Goal: Information Seeking & Learning: Learn about a topic

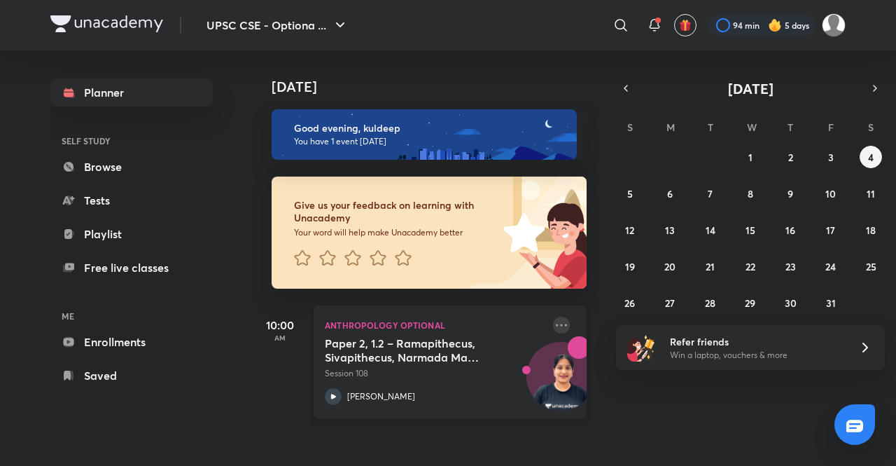
click at [553, 320] on icon at bounding box center [561, 324] width 17 height 17
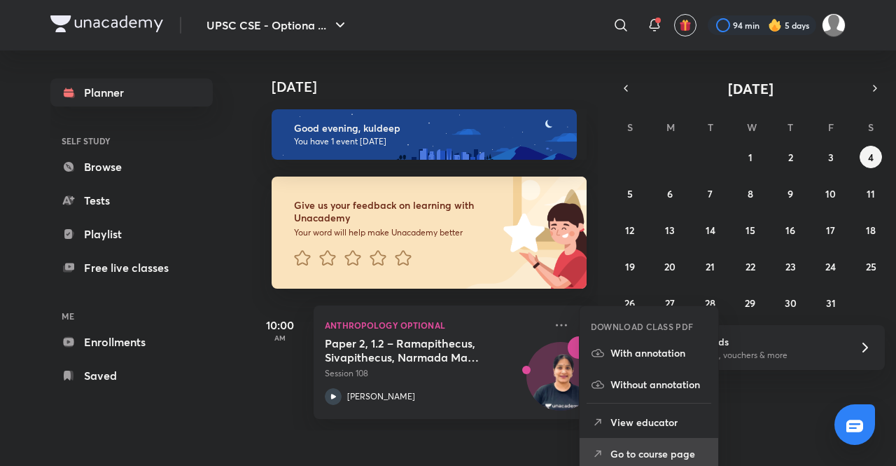
click at [664, 446] on p "Go to course page" at bounding box center [658, 453] width 97 height 15
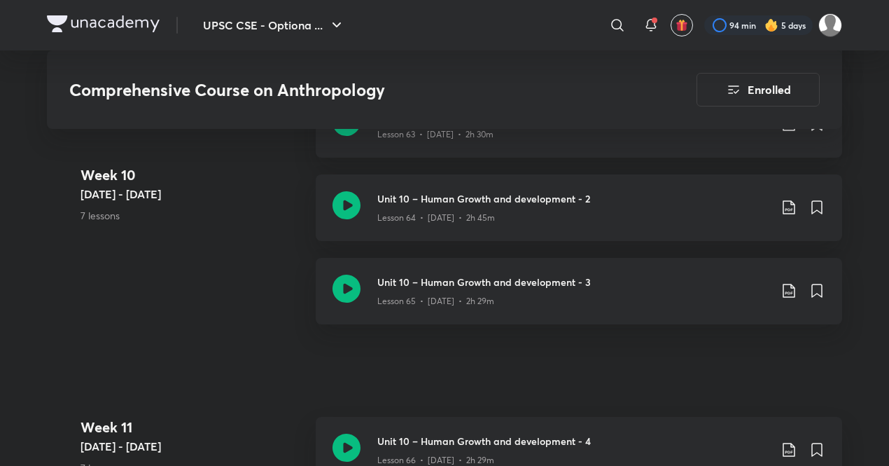
scroll to position [6634, 0]
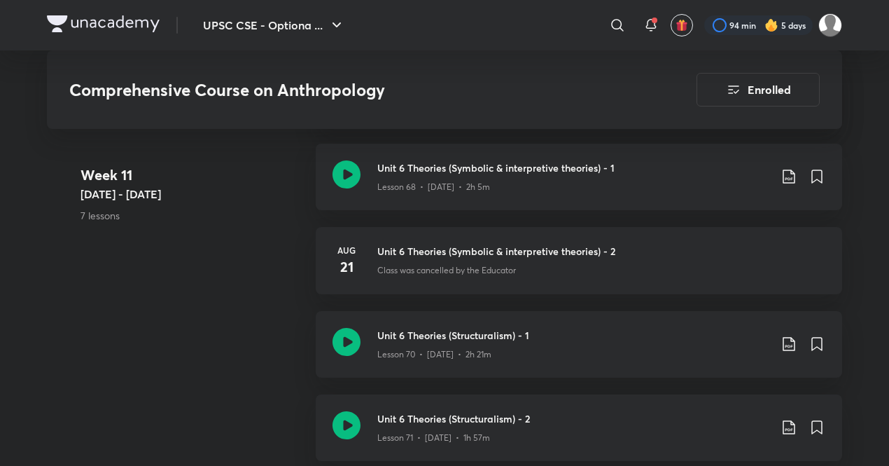
scroll to position [7074, 0]
click at [217, 286] on div "Week [DATE] - [DATE] 7 lessons Unit 10 – Human Growth and development - 4 Lesso…" at bounding box center [444, 270] width 795 height 584
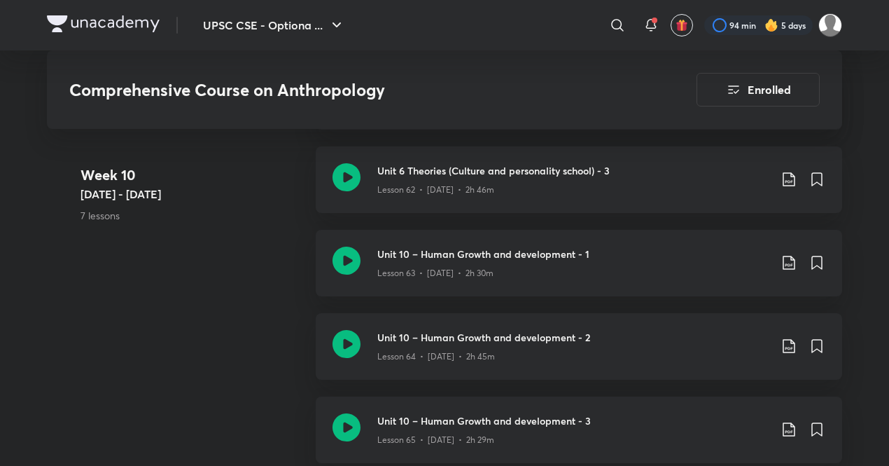
scroll to position [6496, 0]
click at [227, 410] on div "Week [DATE] - [DATE] 7 lessons Unit 6 Theories (historical particularism) Lesso…" at bounding box center [444, 188] width 795 height 583
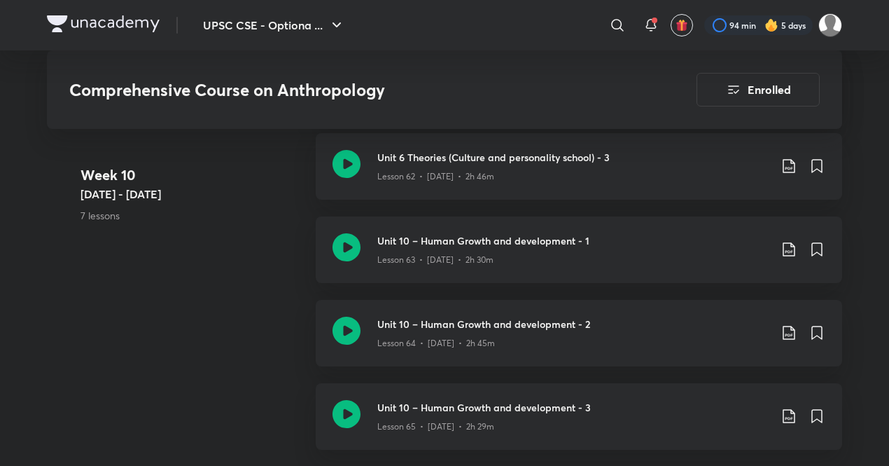
scroll to position [6513, 0]
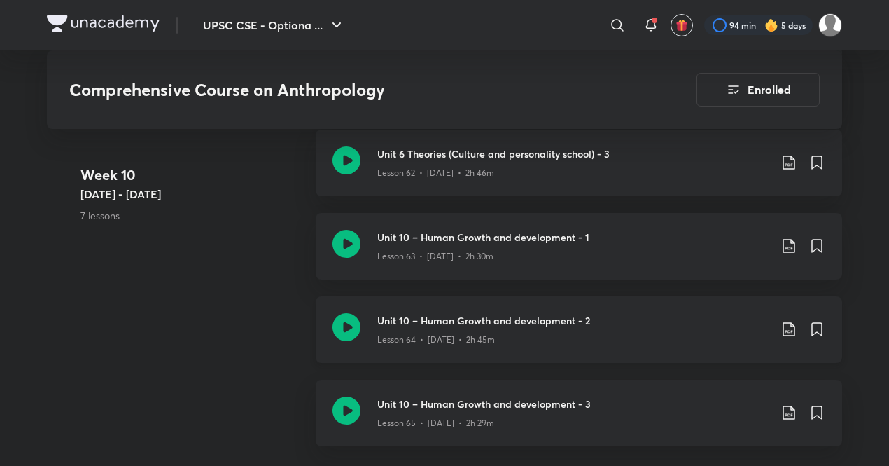
click at [580, 347] on div "Unit 10 – Human Growth and development - 2 Lesson 64 • [DATE] • 2h 45m" at bounding box center [579, 329] width 526 height 67
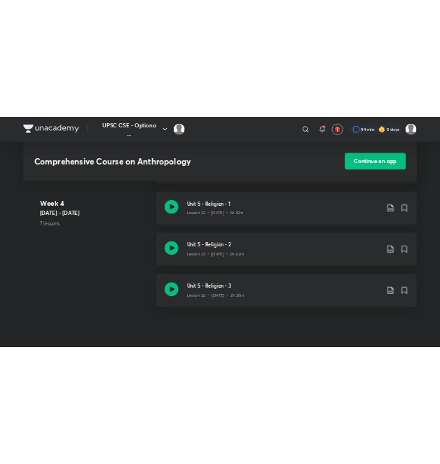
scroll to position [2843, 0]
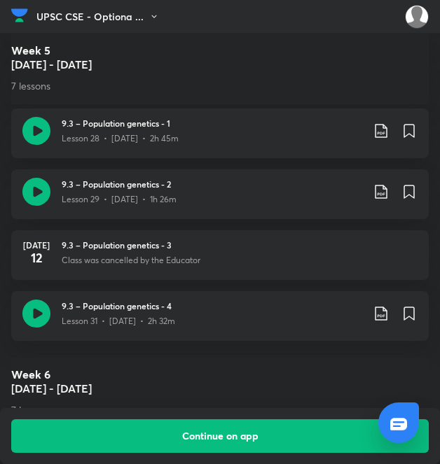
scroll to position [6513, 0]
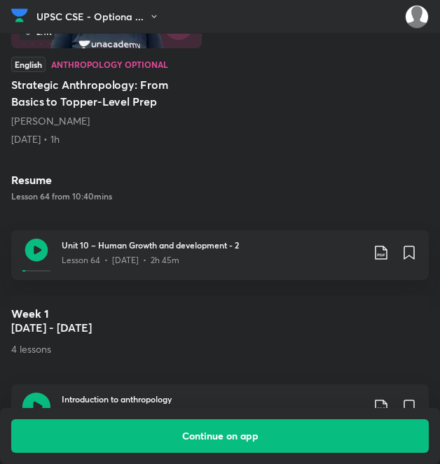
scroll to position [583, 0]
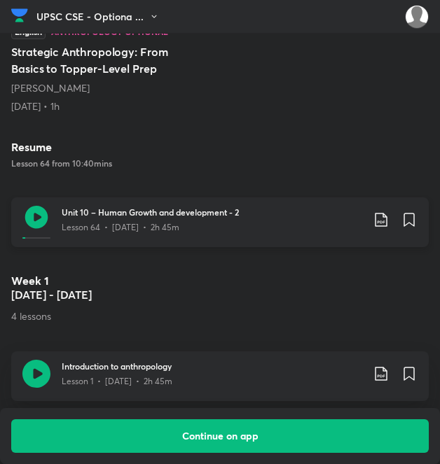
click at [41, 223] on icon at bounding box center [36, 217] width 23 height 23
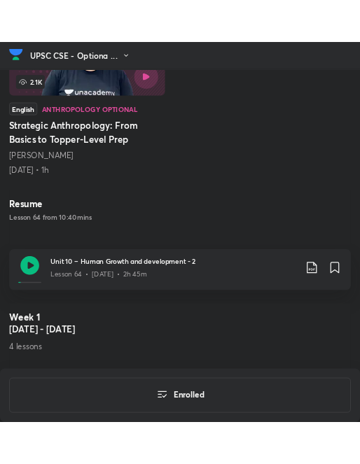
scroll to position [548, 0]
